Goal: Navigation & Orientation: Find specific page/section

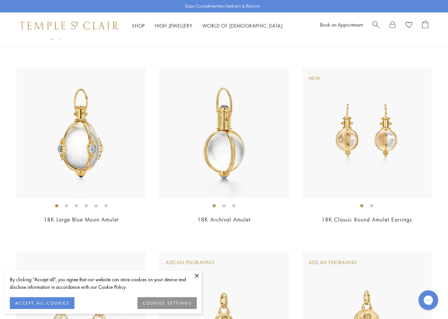
scroll to position [1714, 0]
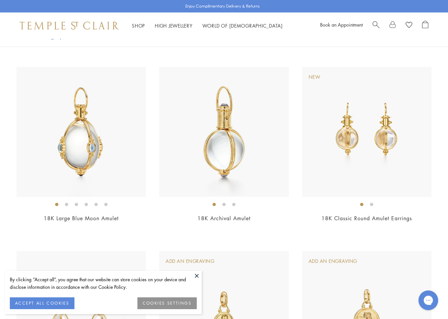
click at [363, 203] on li at bounding box center [361, 204] width 3 height 3
click at [399, 164] on img at bounding box center [367, 132] width 130 height 130
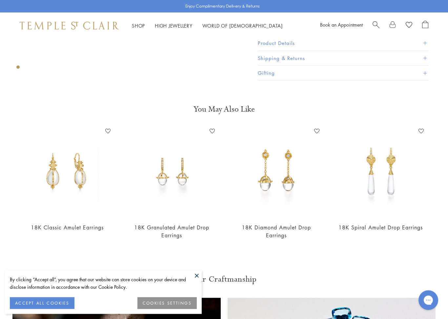
scroll to position [173, 0]
click at [388, 183] on img at bounding box center [380, 171] width 91 height 91
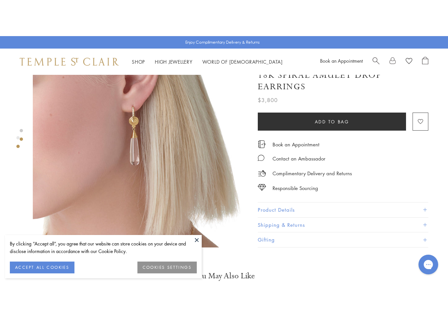
scroll to position [268, 0]
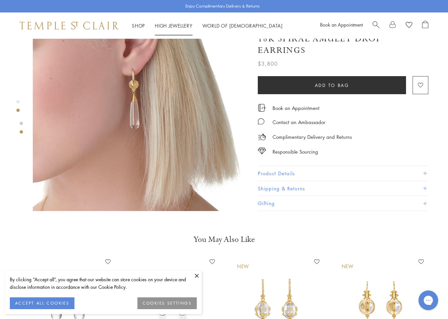
click at [174, 27] on link "High Jewellery High Jewellery" at bounding box center [174, 25] width 38 height 7
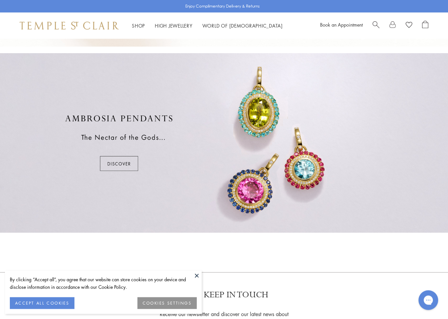
scroll to position [358, 0]
click at [121, 165] on div at bounding box center [224, 141] width 448 height 179
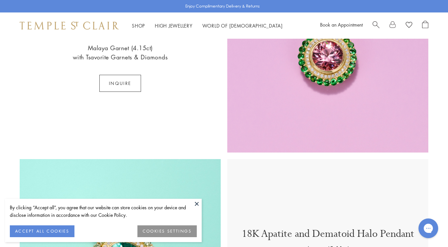
scroll to position [688, 0]
